Goal: Check status: Check status

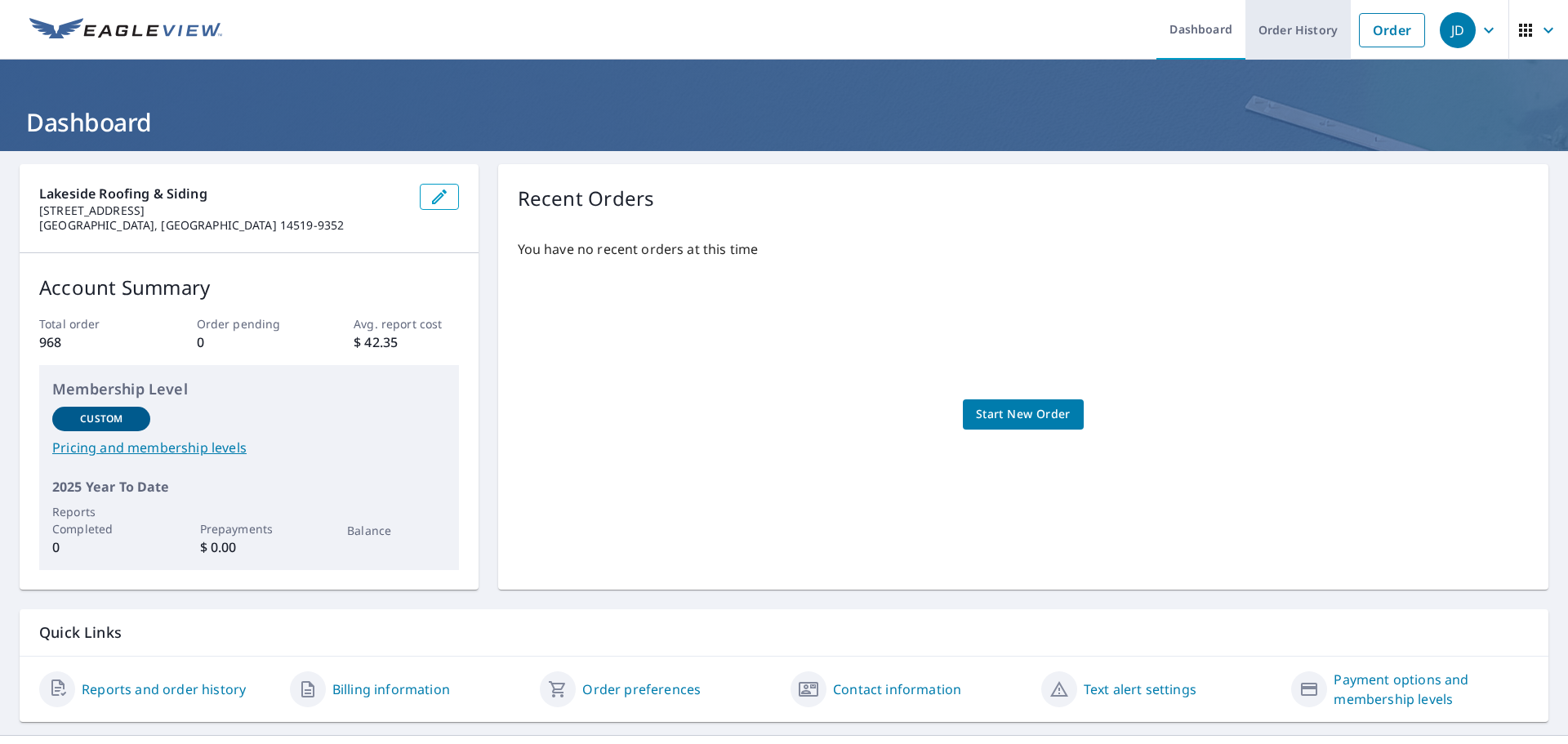
click at [1319, 44] on link "Order History" at bounding box center [1297, 30] width 105 height 59
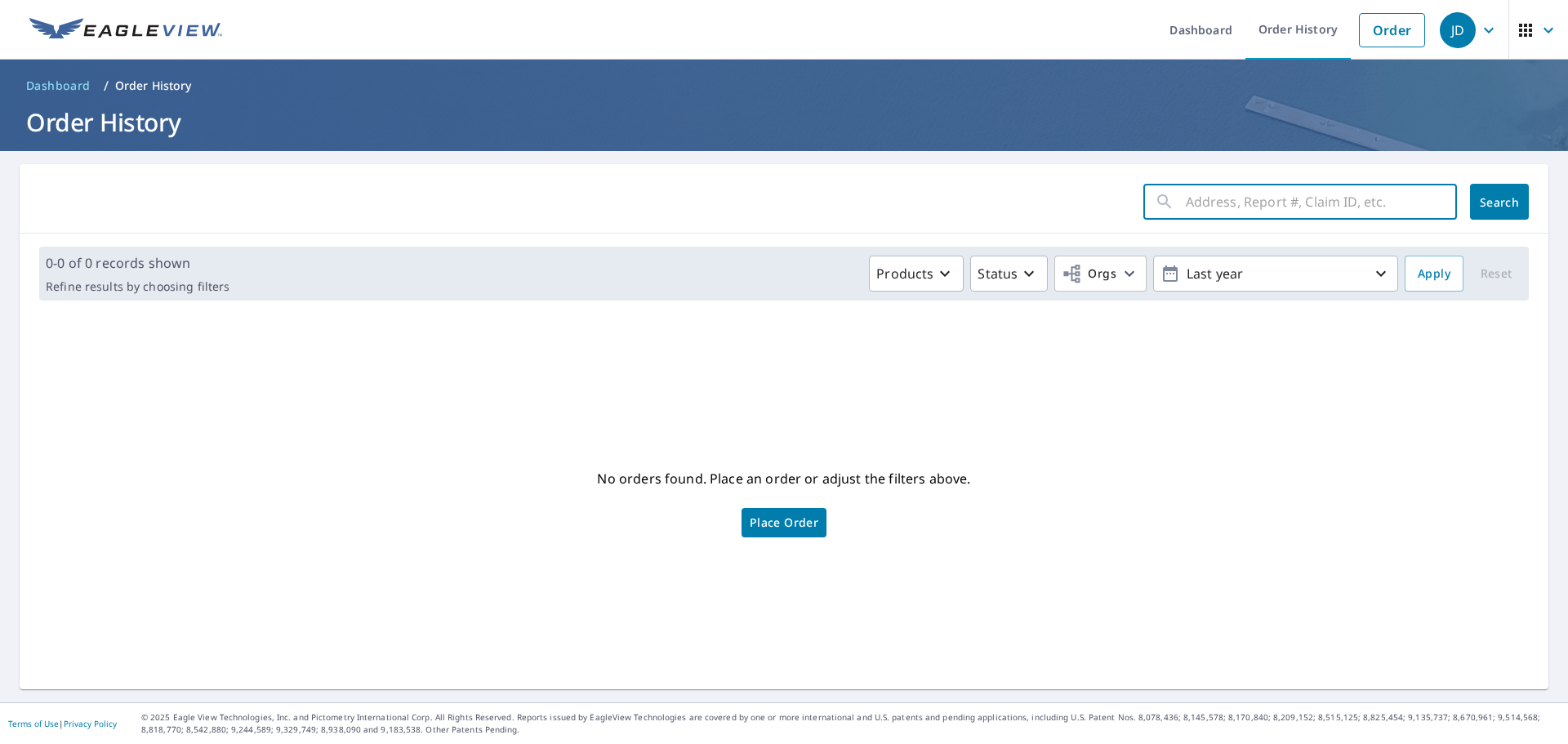
click at [1305, 213] on input "text" at bounding box center [1321, 201] width 271 height 46
type input "1001 la quinta"
click button "Search" at bounding box center [1499, 201] width 59 height 36
click at [1538, 33] on icon "button" at bounding box center [1548, 30] width 20 height 20
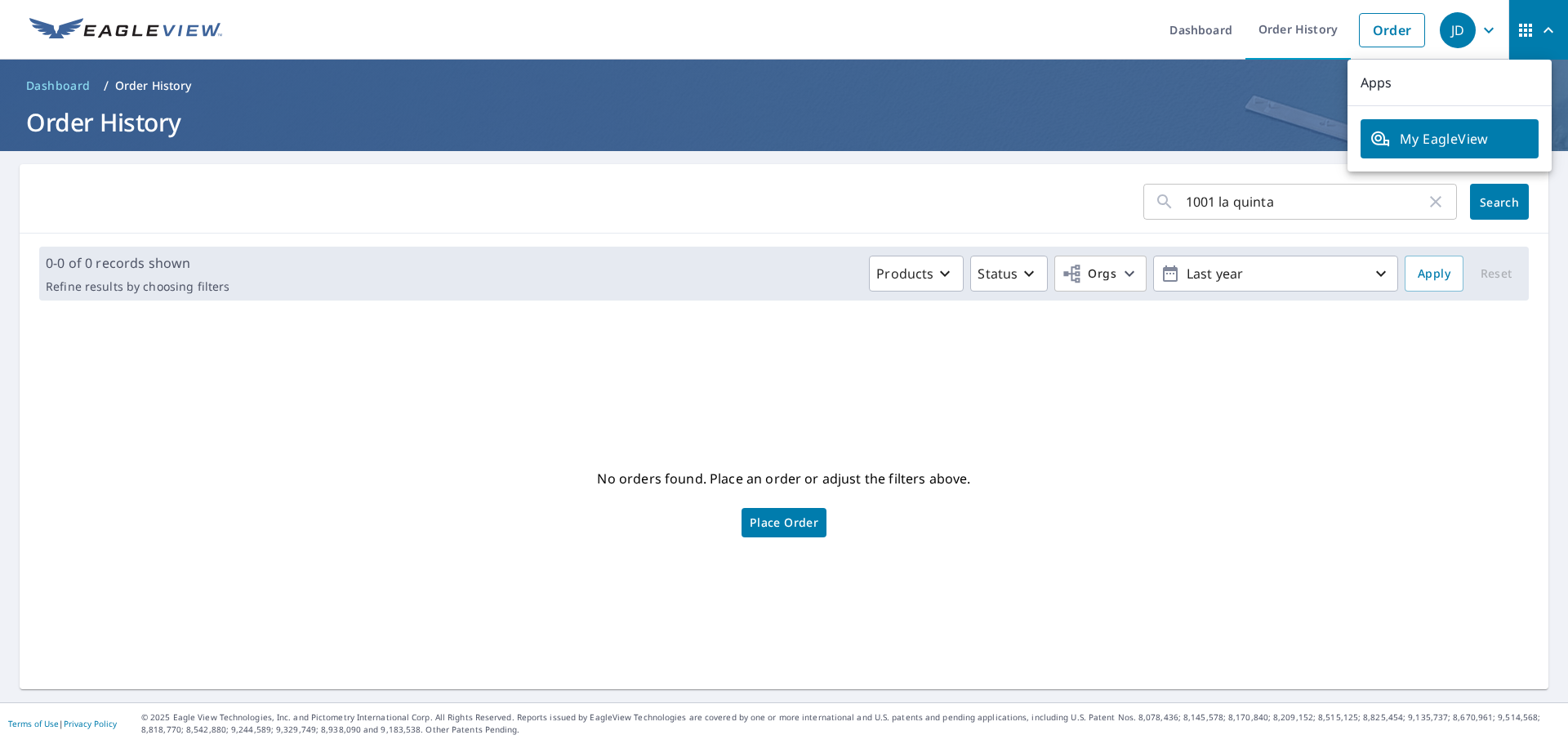
click at [1538, 33] on icon "button" at bounding box center [1548, 30] width 20 height 20
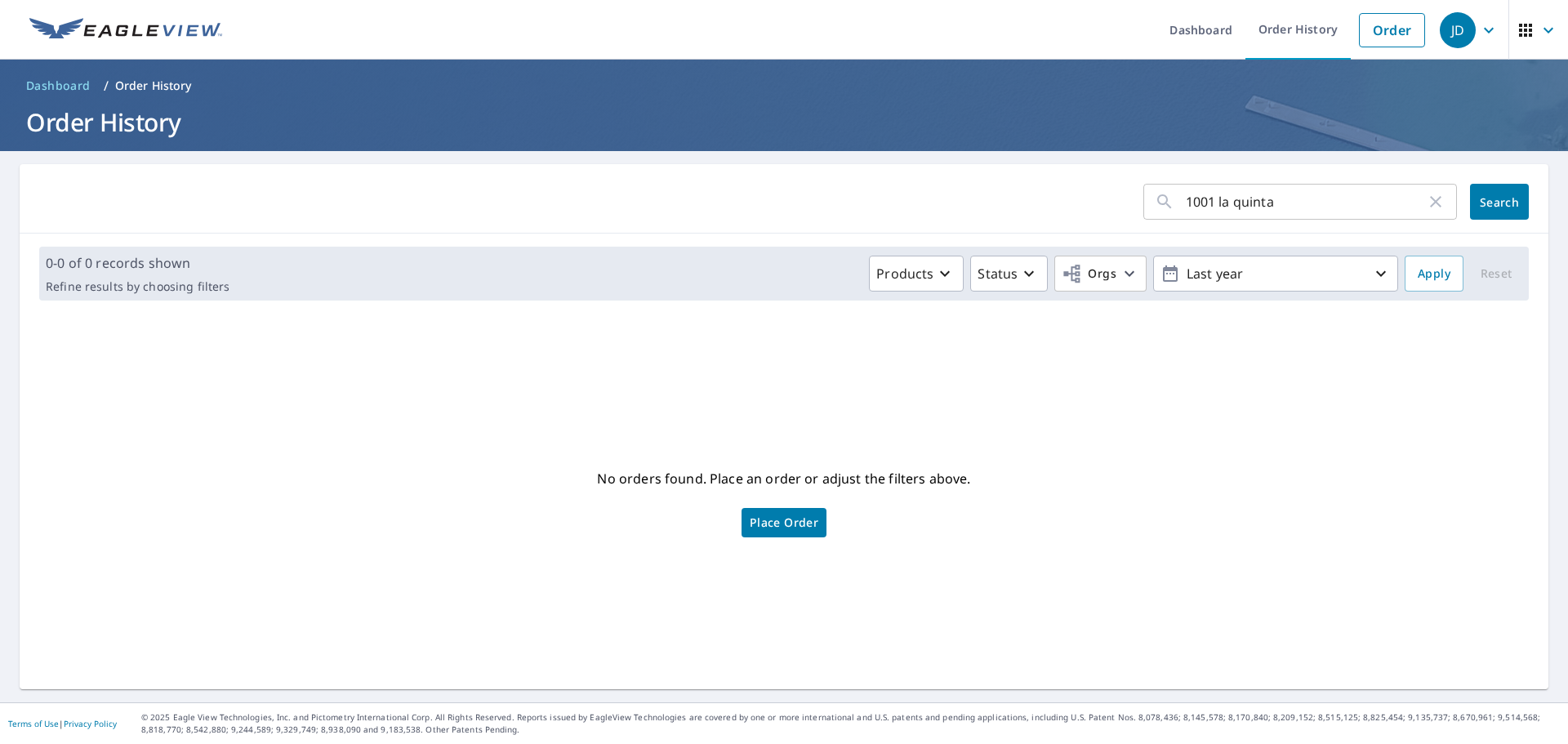
click at [1478, 33] on icon "button" at bounding box center [1488, 30] width 20 height 20
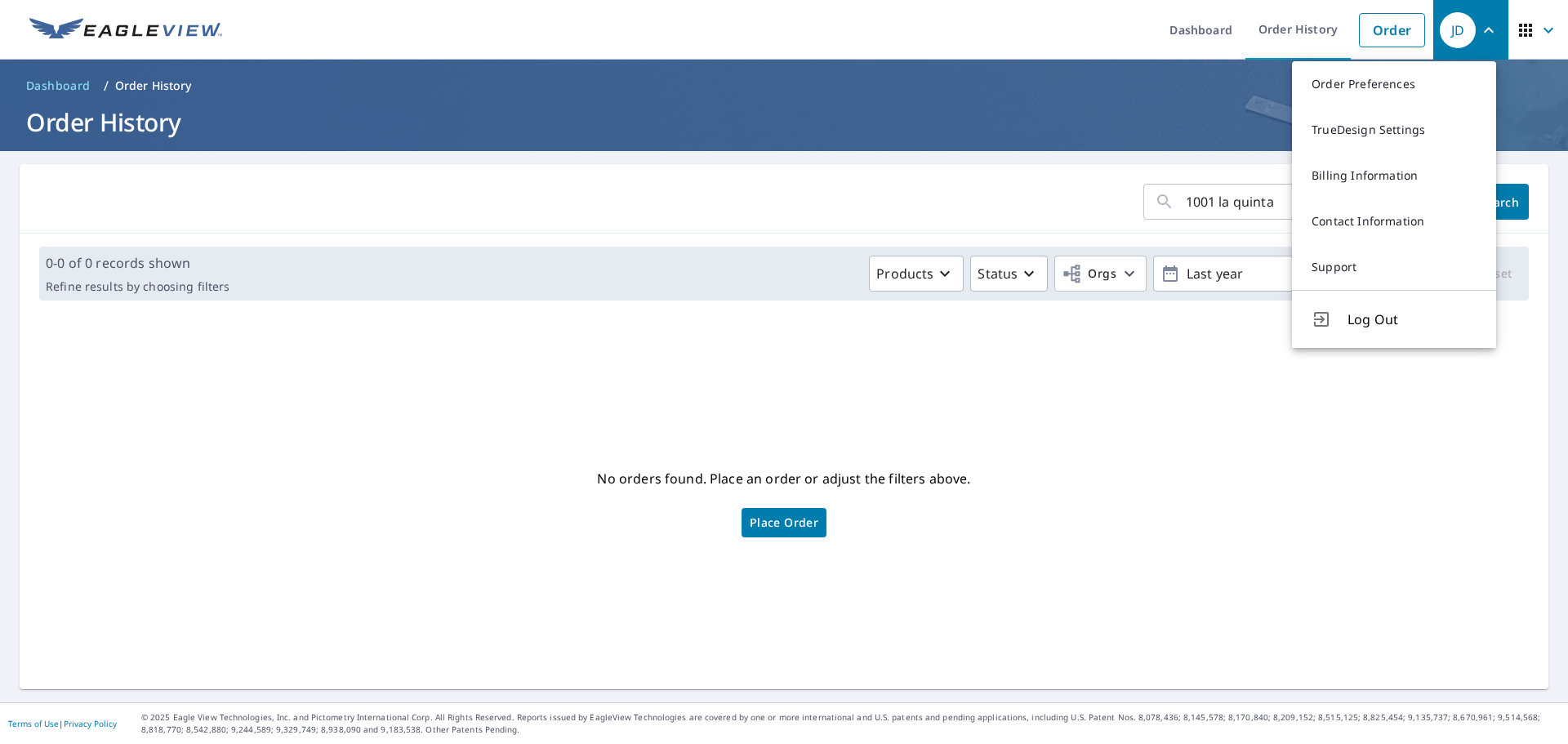
click at [1478, 33] on icon "button" at bounding box center [1488, 30] width 20 height 20
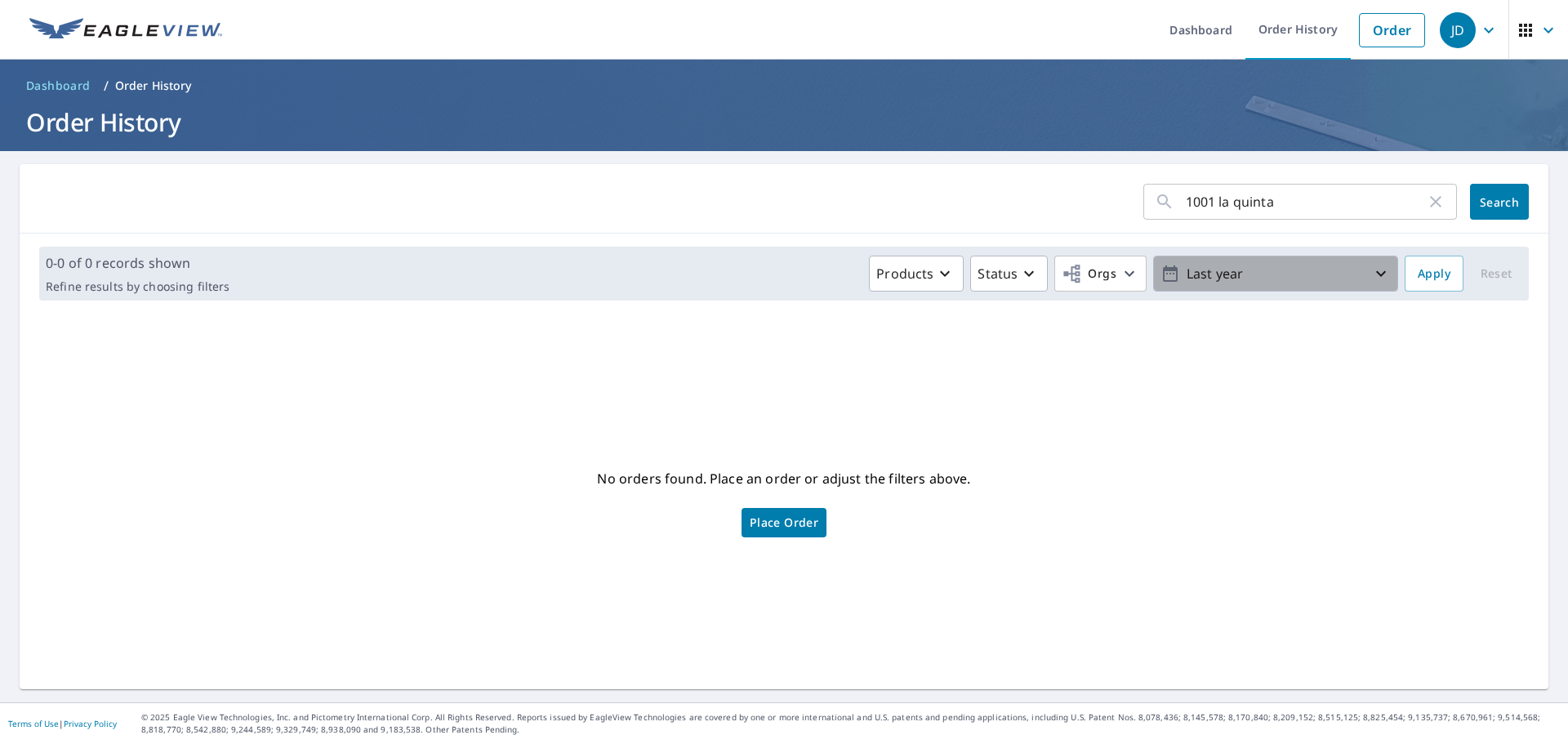
click at [1252, 271] on p "Last year" at bounding box center [1275, 274] width 191 height 29
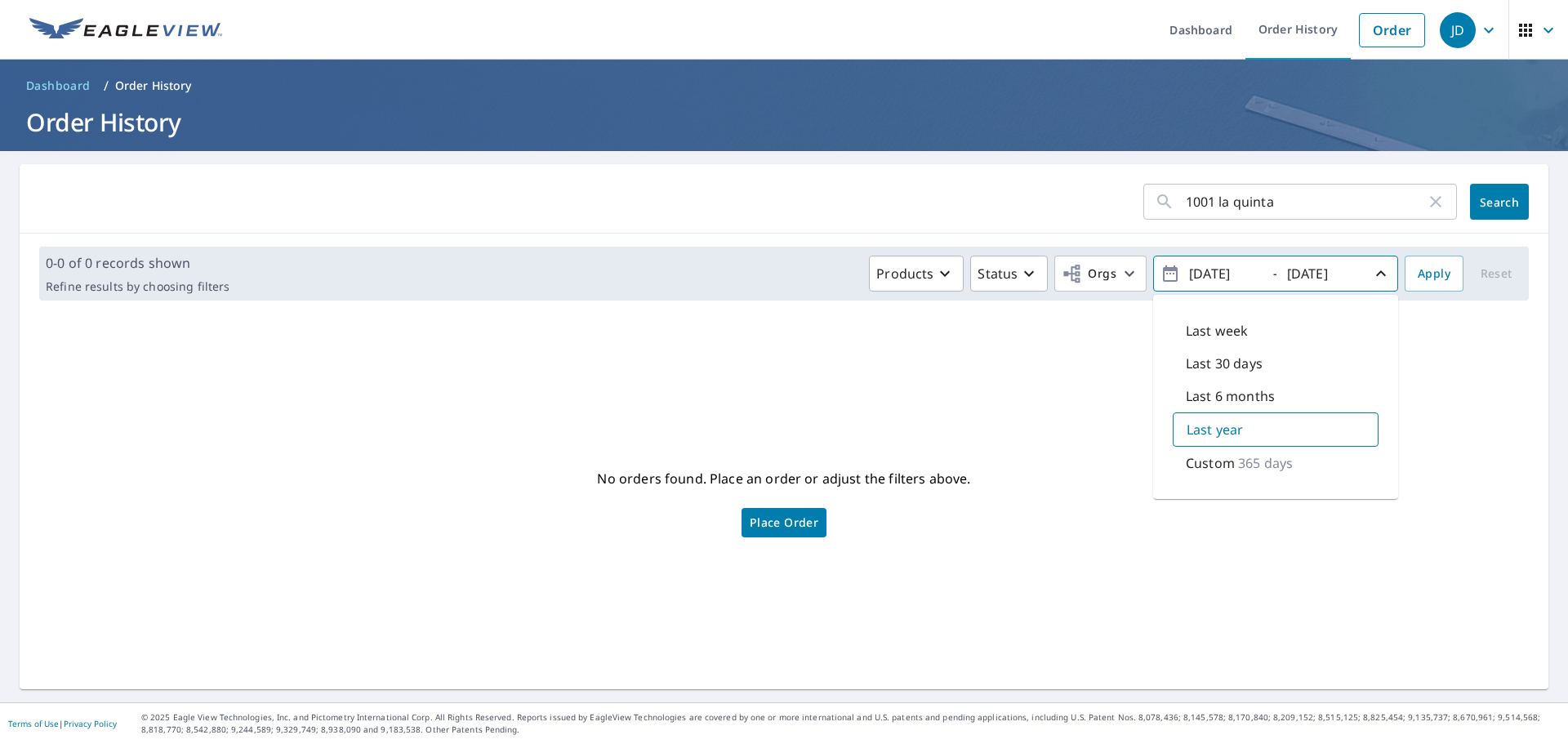
click at [1274, 466] on p "365 days" at bounding box center [1265, 463] width 55 height 20
click at [1203, 269] on input "[DATE]" at bounding box center [1224, 274] width 80 height 26
type input "[DATE]"
click at [1425, 280] on span "Apply" at bounding box center [1434, 274] width 33 height 20
click at [1538, 35] on icon "button" at bounding box center [1548, 30] width 20 height 20
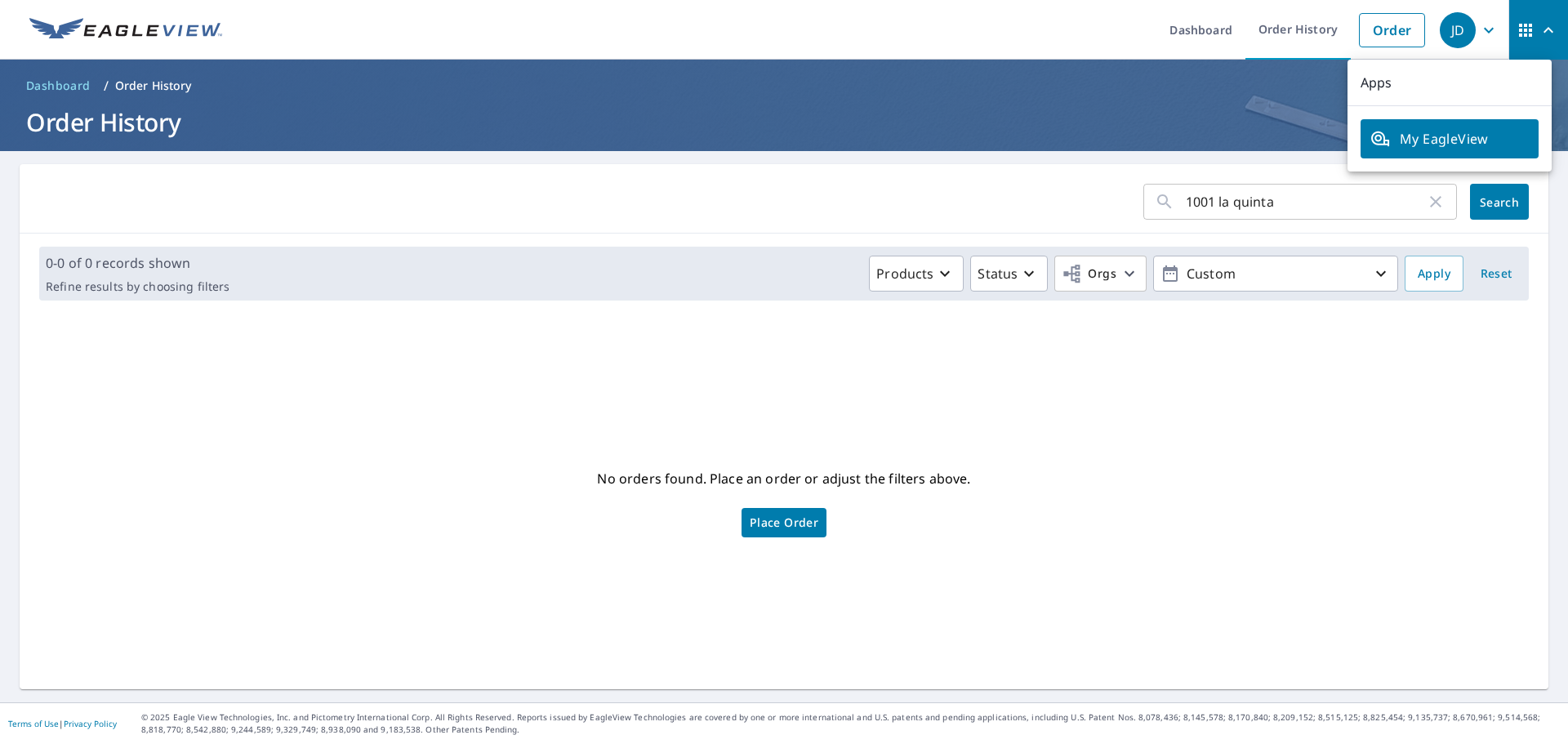
click at [1456, 33] on div "JD" at bounding box center [1457, 30] width 36 height 36
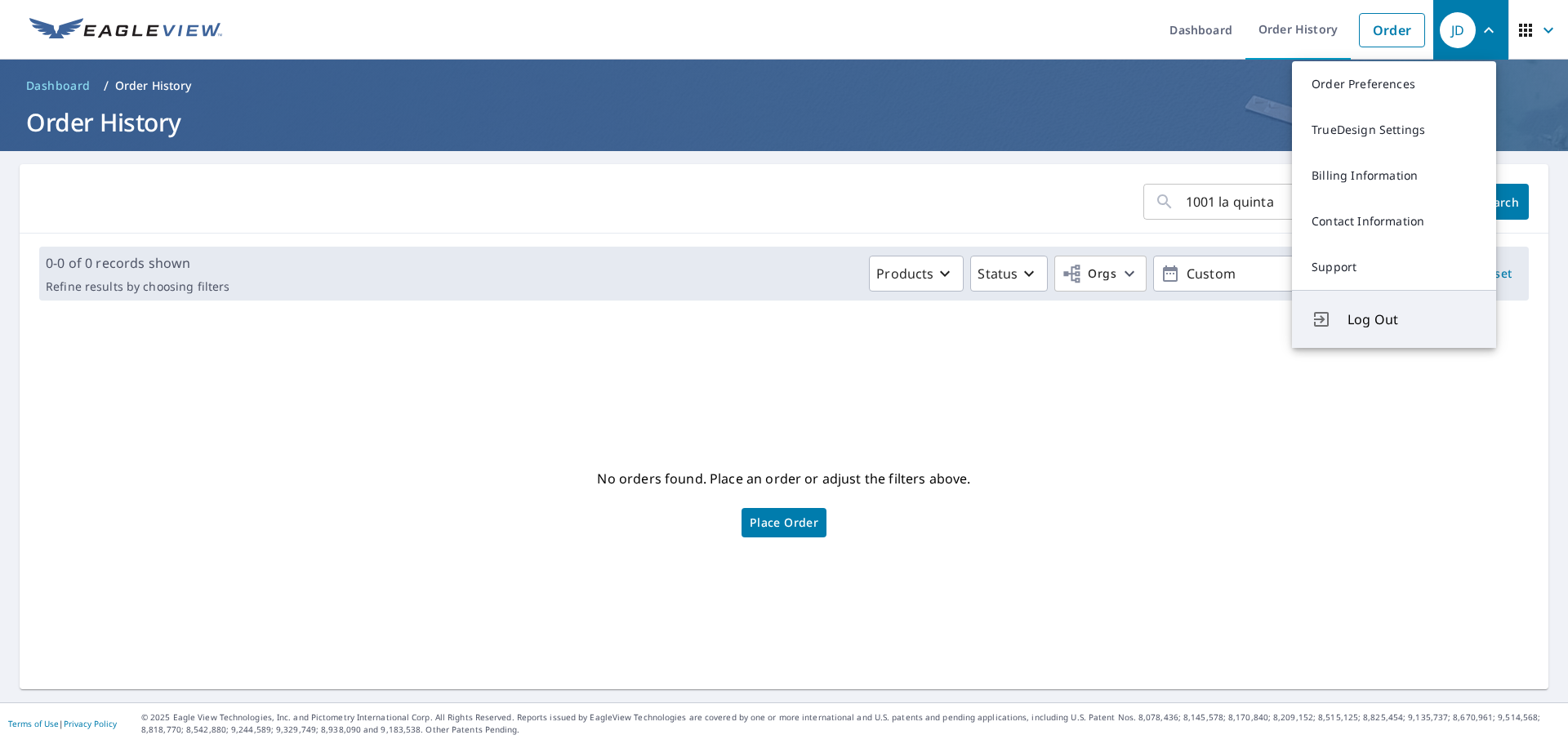
click at [1337, 329] on button "Log Out" at bounding box center [1394, 319] width 204 height 58
